Goal: Transaction & Acquisition: Purchase product/service

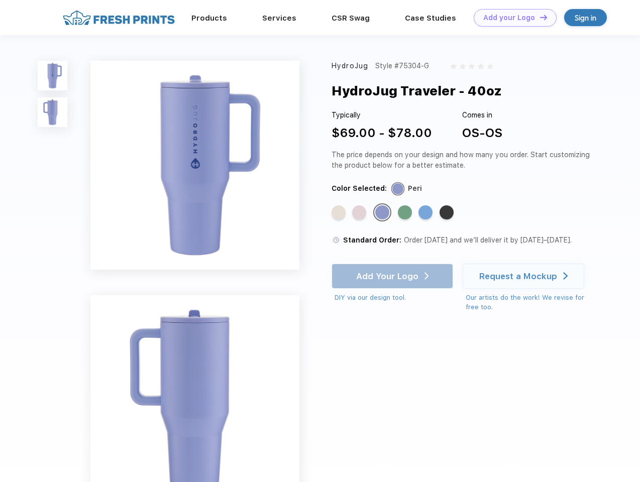
click at [512, 18] on link "Add your Logo Design Tool" at bounding box center [515, 18] width 83 height 18
click at [0, 0] on div "Design Tool" at bounding box center [0, 0] width 0 height 0
click at [539, 17] on link "Add your Logo Design Tool" at bounding box center [515, 18] width 83 height 18
click at [53, 75] on img at bounding box center [53, 76] width 30 height 30
click at [53, 113] on img at bounding box center [53, 112] width 30 height 30
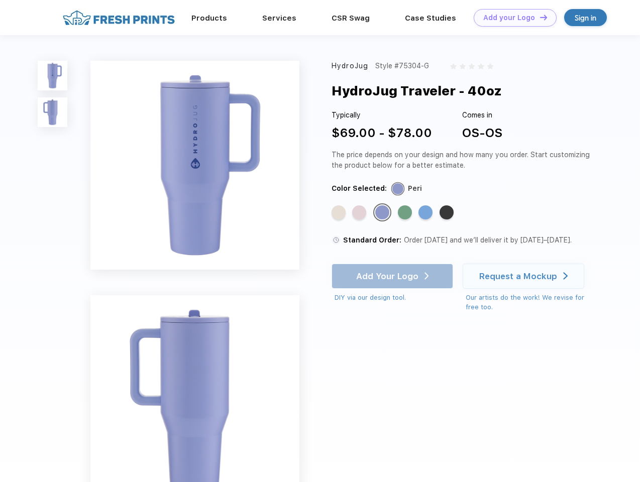
click at [340, 213] on div "Standard Color" at bounding box center [339, 213] width 14 height 14
click at [360, 213] on div "Standard Color" at bounding box center [359, 213] width 14 height 14
click at [383, 213] on div "Standard Color" at bounding box center [382, 213] width 14 height 14
click at [406, 213] on div "Standard Color" at bounding box center [405, 213] width 14 height 14
click at [427, 213] on div "Standard Color" at bounding box center [426, 213] width 14 height 14
